Goal: Navigation & Orientation: Find specific page/section

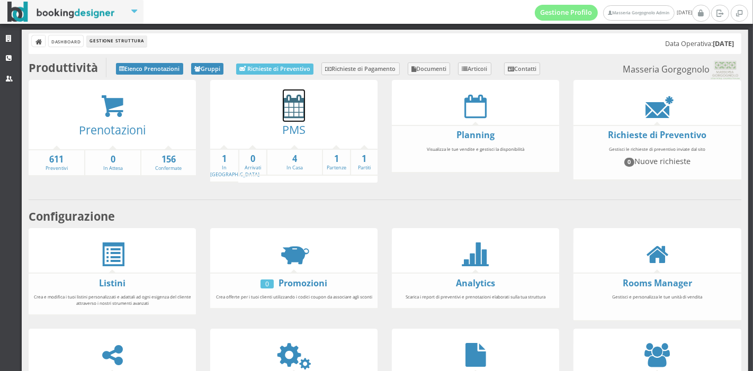
click at [288, 117] on icon at bounding box center [294, 106] width 22 height 24
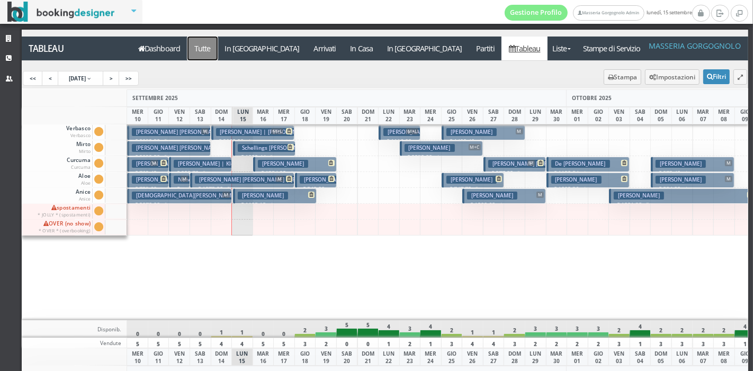
click at [210, 52] on a=pms-all"] "Tutte" at bounding box center [202, 49] width 31 height 24
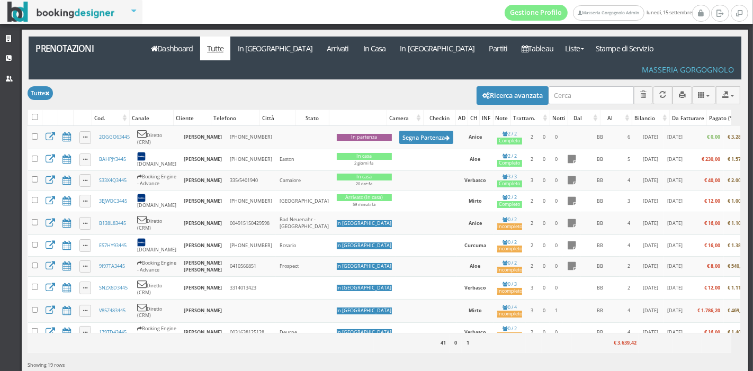
scroll to position [0, 7]
